Goal: Find specific page/section: Find specific page/section

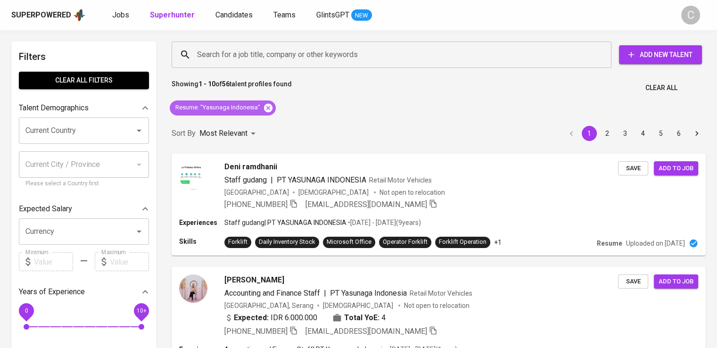
click at [266, 103] on icon at bounding box center [268, 108] width 10 height 10
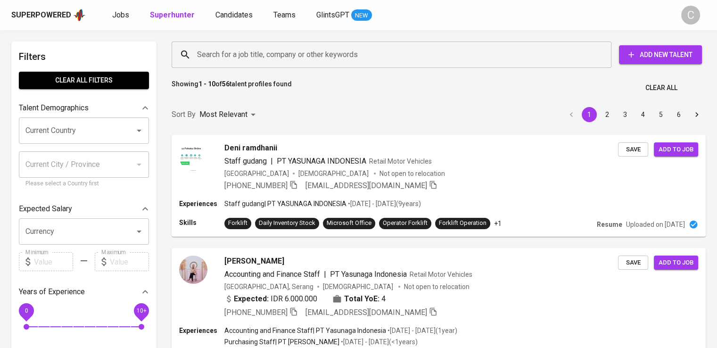
click at [228, 50] on input "Search for a job title, company or other keywords" at bounding box center [394, 55] width 399 height 18
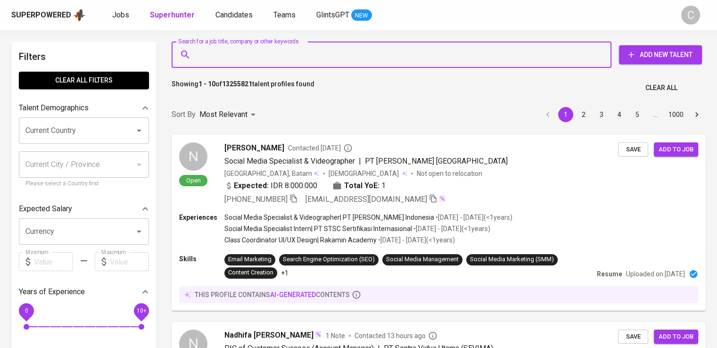
click at [232, 54] on input "Search for a job title, company or other keywords" at bounding box center [394, 55] width 399 height 18
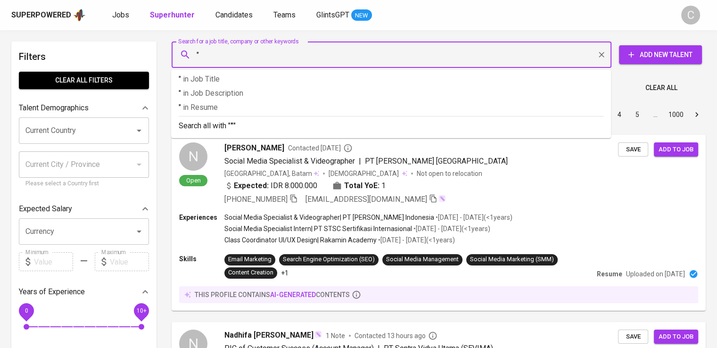
paste input "TELKOM INFRA"
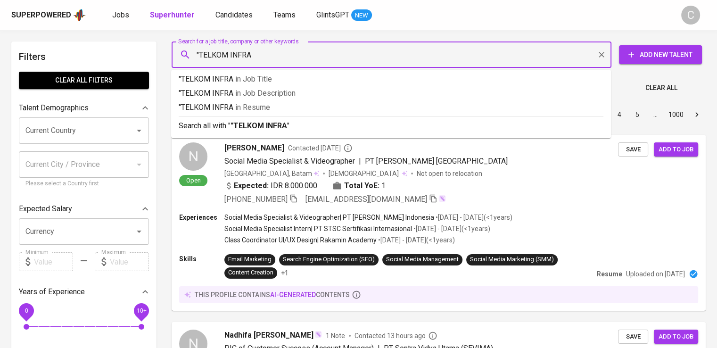
type input ""TELKOM INFRA""
click at [245, 107] on span "in [GEOGRAPHIC_DATA]" at bounding box center [254, 107] width 35 height 9
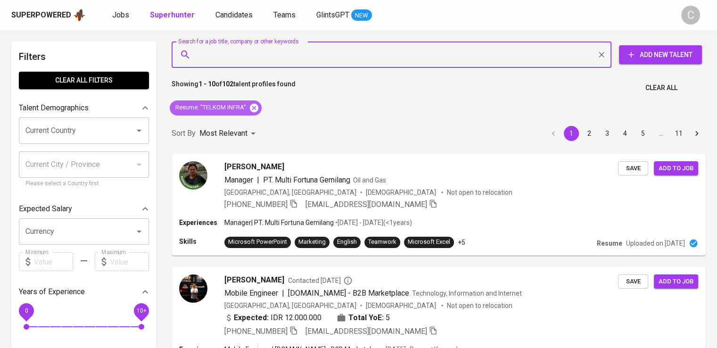
click at [260, 107] on div "Resume : "TELKOM INFRA"" at bounding box center [216, 107] width 92 height 15
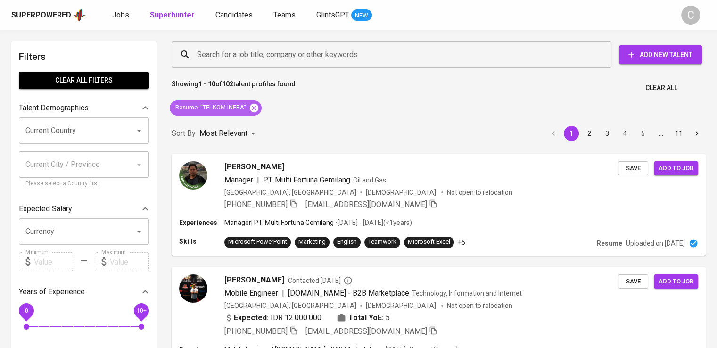
click at [258, 107] on icon at bounding box center [254, 107] width 8 height 8
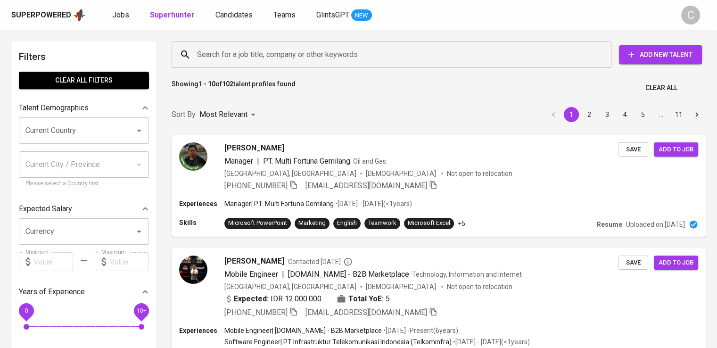
click at [258, 52] on input "Search for a job title, company or other keywords" at bounding box center [394, 55] width 399 height 18
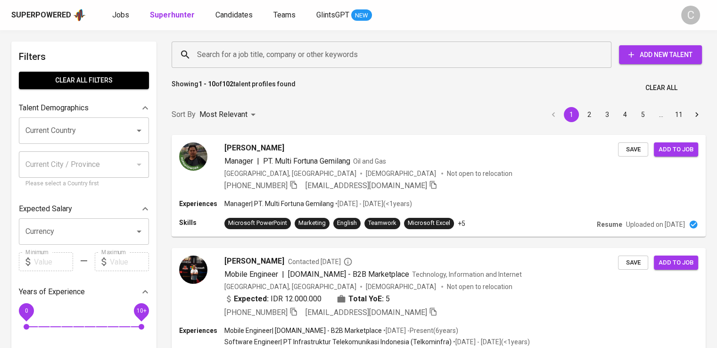
click at [258, 52] on input "Search for a job title, company or other keywords" at bounding box center [394, 55] width 399 height 18
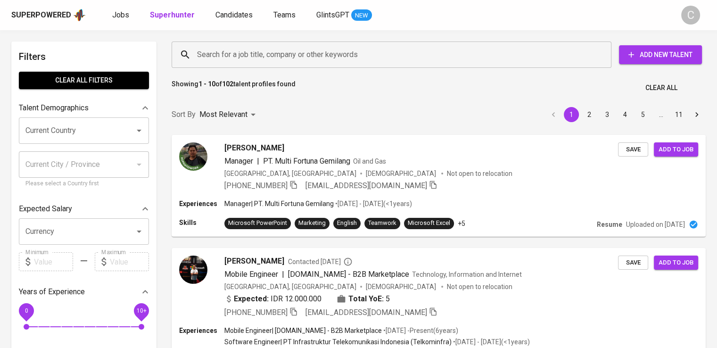
click at [258, 52] on input "Search for a job title, company or other keywords" at bounding box center [394, 55] width 399 height 18
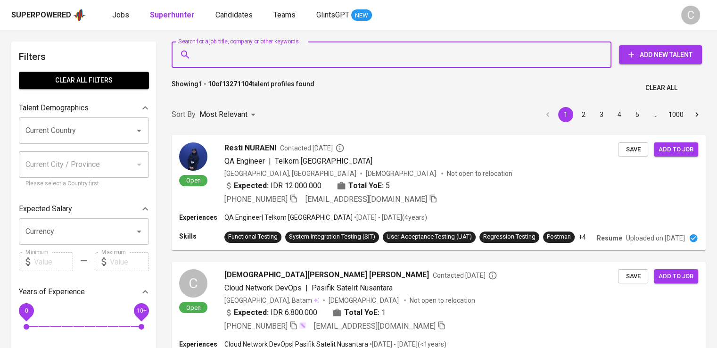
click at [258, 52] on input "Search for a job title, company or other keywords" at bounding box center [394, 55] width 399 height 18
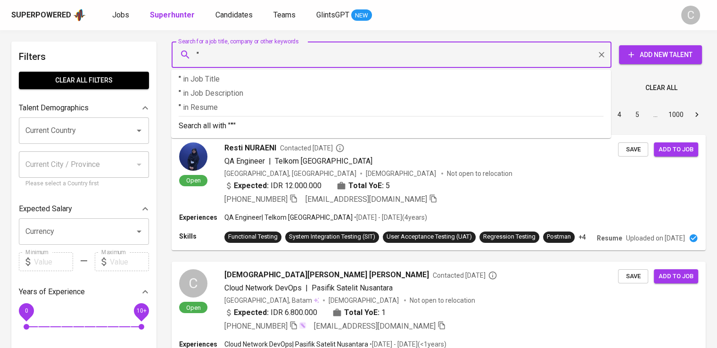
paste input "Infrastruktur Telekomunikasi Indonesia"
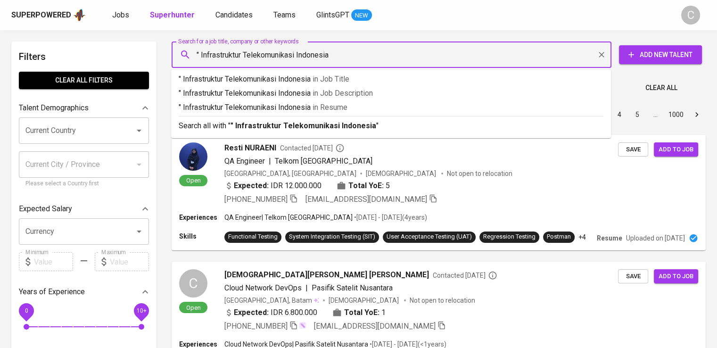
click at [201, 57] on input "" Infrastruktur Telekomunikasi Indonesia" at bounding box center [394, 55] width 399 height 18
click at [367, 56] on input ""Infrastruktur Telekomunikasi Indonesia" at bounding box center [394, 55] width 399 height 18
type input ""Infrastruktur Telekomunikasi Indonesia""
click at [358, 110] on p ""Infrastruktur Telekomunikasi Indonesia" in Resume" at bounding box center [391, 107] width 425 height 11
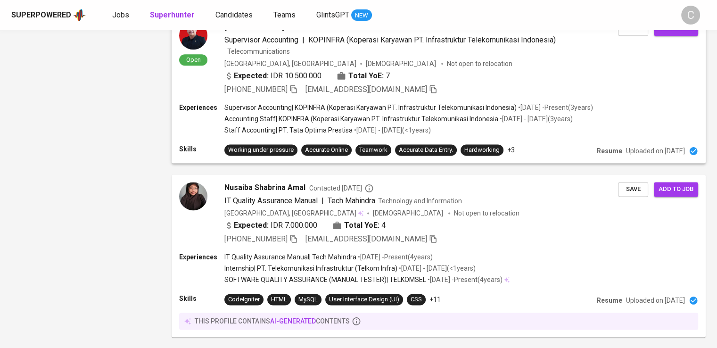
scroll to position [1267, 0]
